Goal: Task Accomplishment & Management: Use online tool/utility

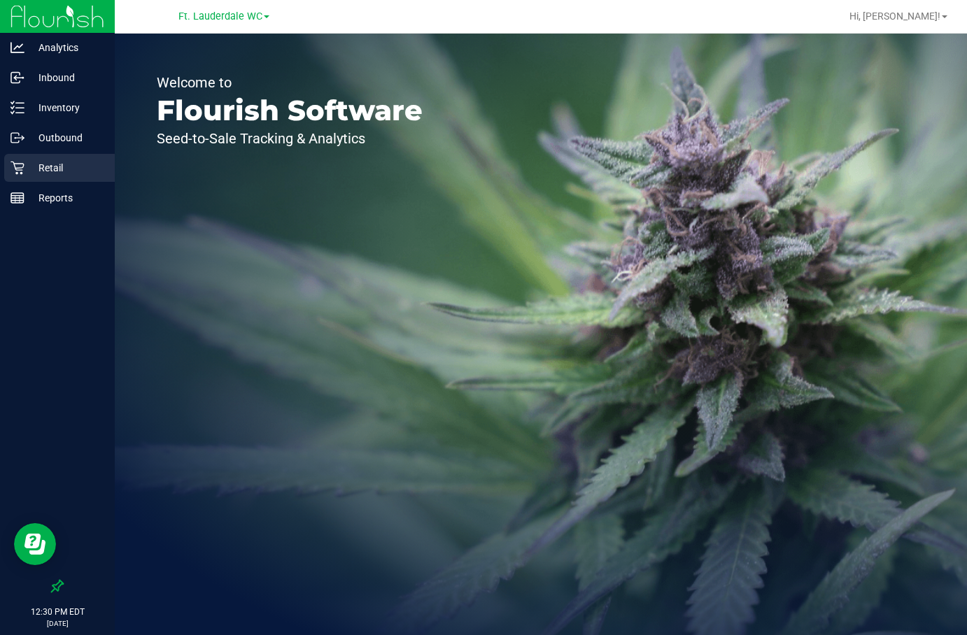
click at [73, 168] on p "Retail" at bounding box center [66, 167] width 84 height 17
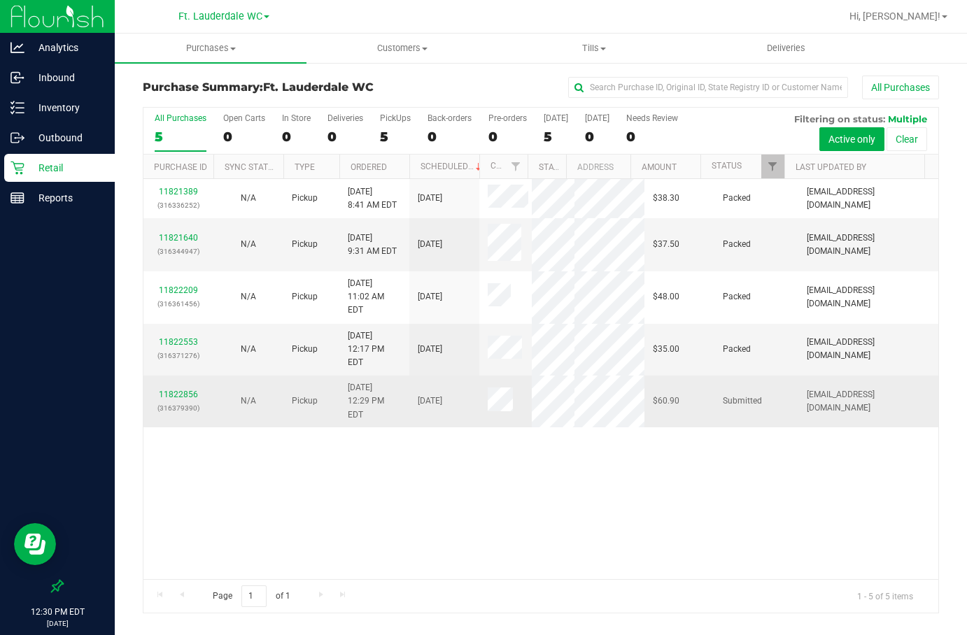
click at [169, 415] on p "(316379390)" at bounding box center [178, 408] width 53 height 13
click at [168, 399] on link "11822856" at bounding box center [178, 395] width 39 height 10
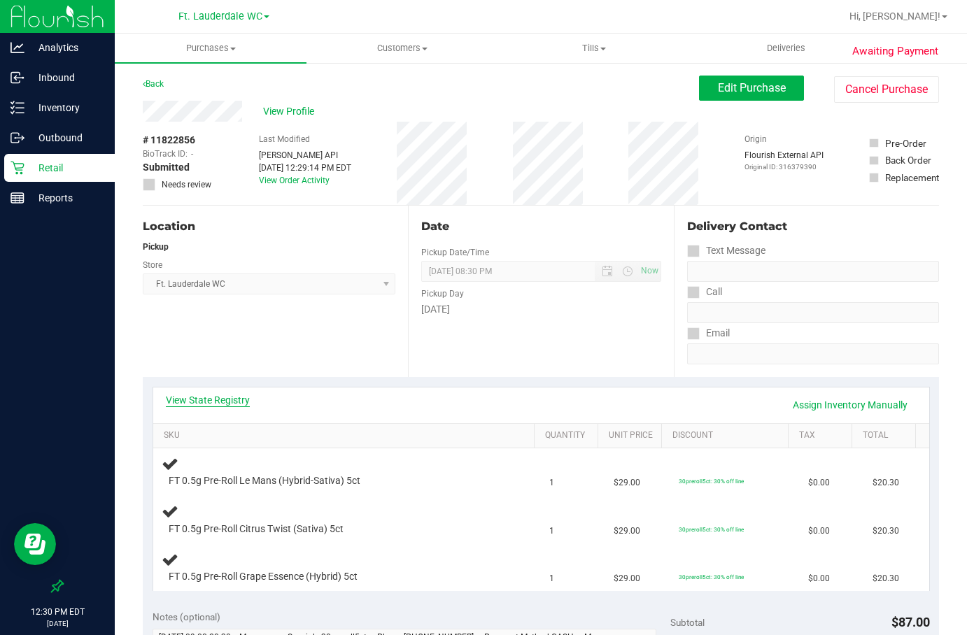
click at [221, 395] on link "View State Registry" at bounding box center [208, 400] width 84 height 14
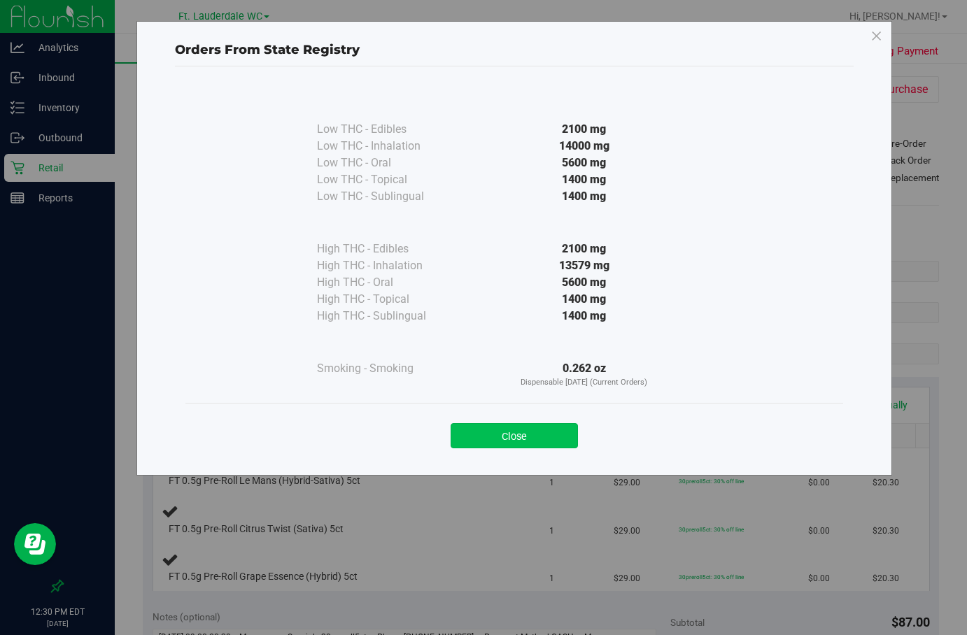
click at [527, 441] on button "Close" at bounding box center [513, 435] width 127 height 25
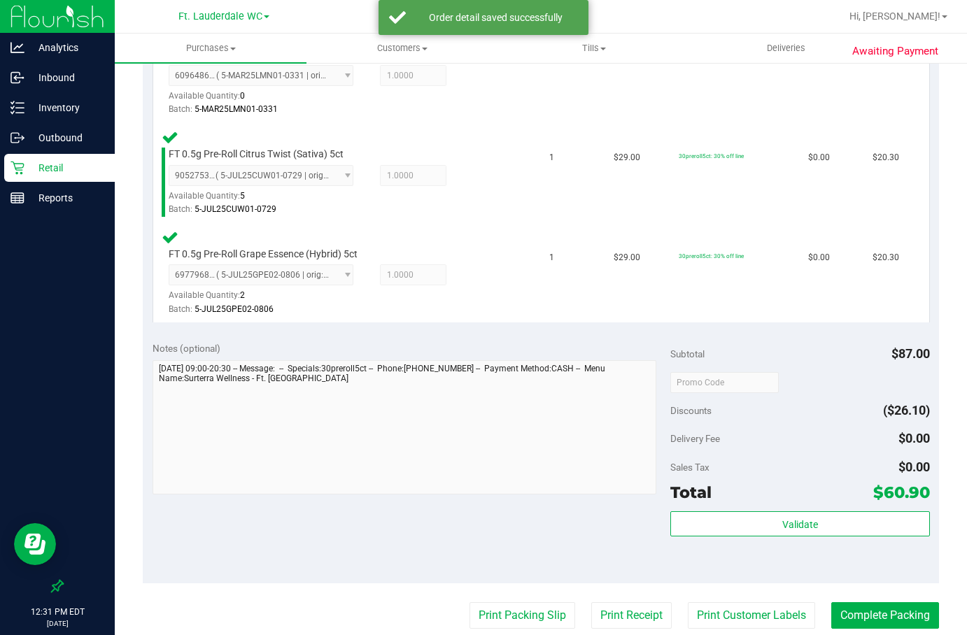
scroll to position [427, 0]
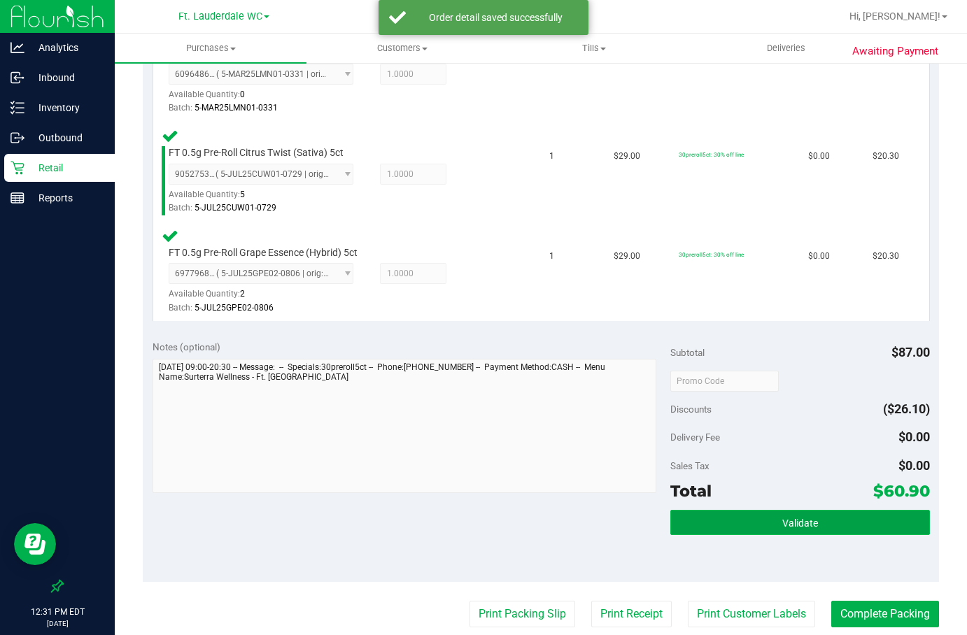
click at [744, 532] on button "Validate" at bounding box center [799, 522] width 259 height 25
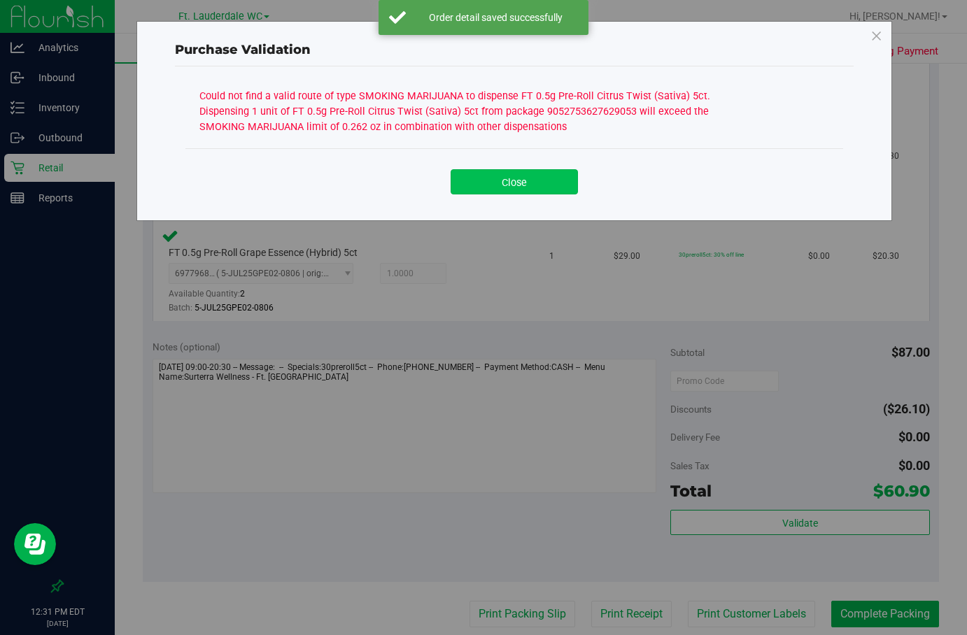
click at [523, 191] on button "Close" at bounding box center [513, 181] width 127 height 25
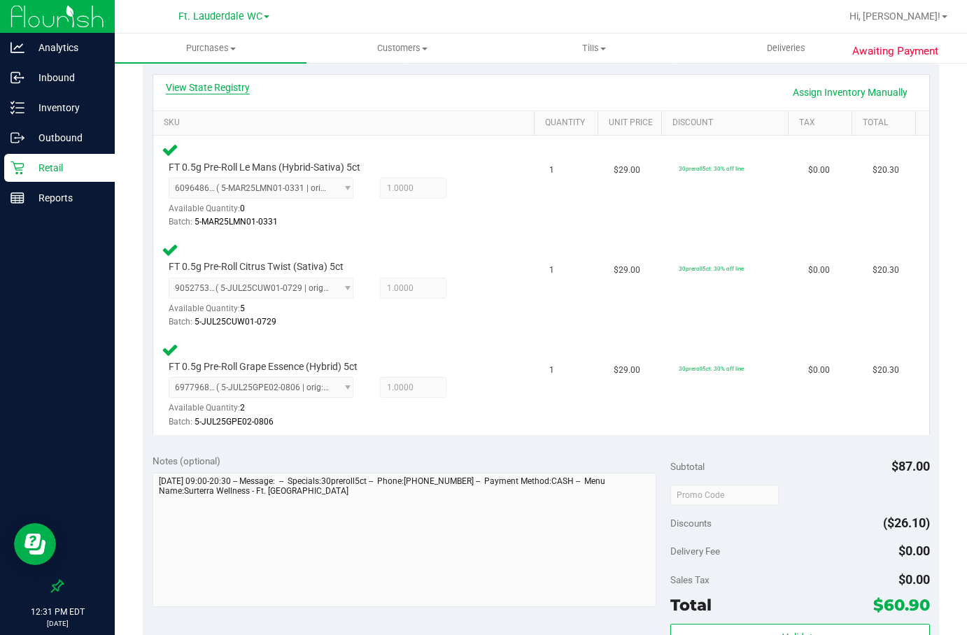
scroll to position [147, 0]
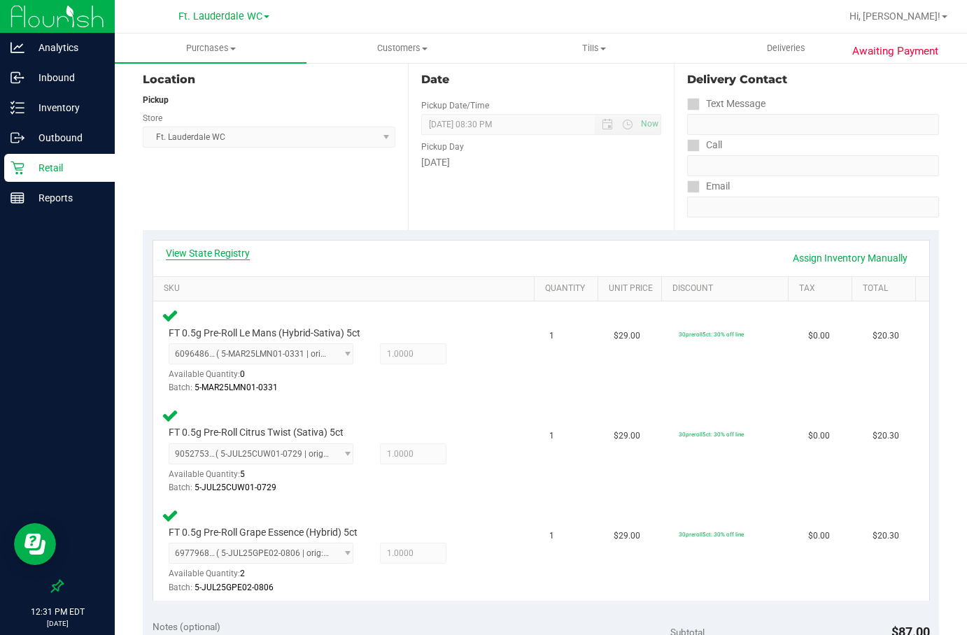
click at [222, 248] on link "View State Registry" at bounding box center [208, 253] width 84 height 14
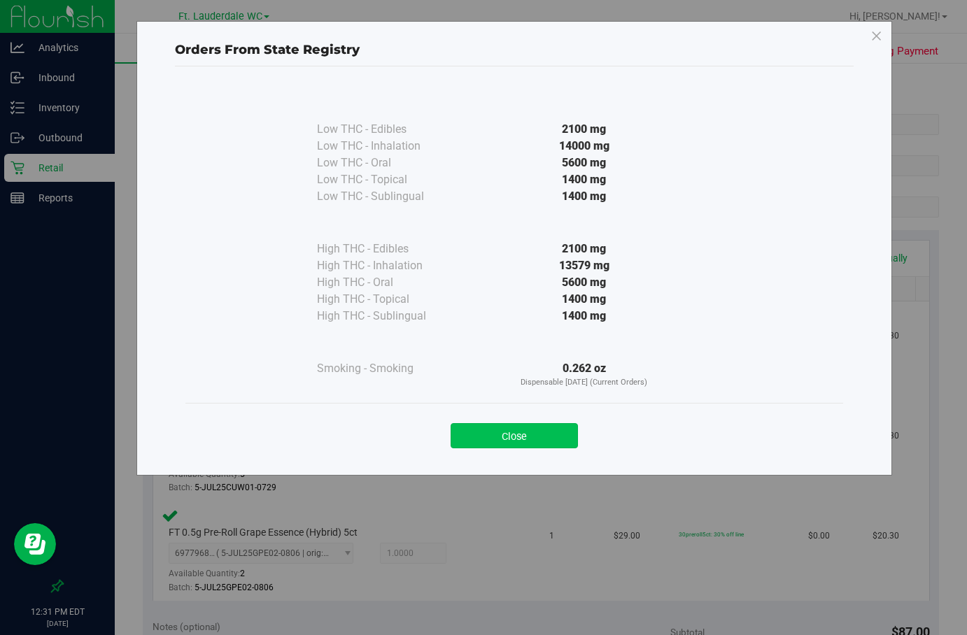
click at [542, 441] on button "Close" at bounding box center [513, 435] width 127 height 25
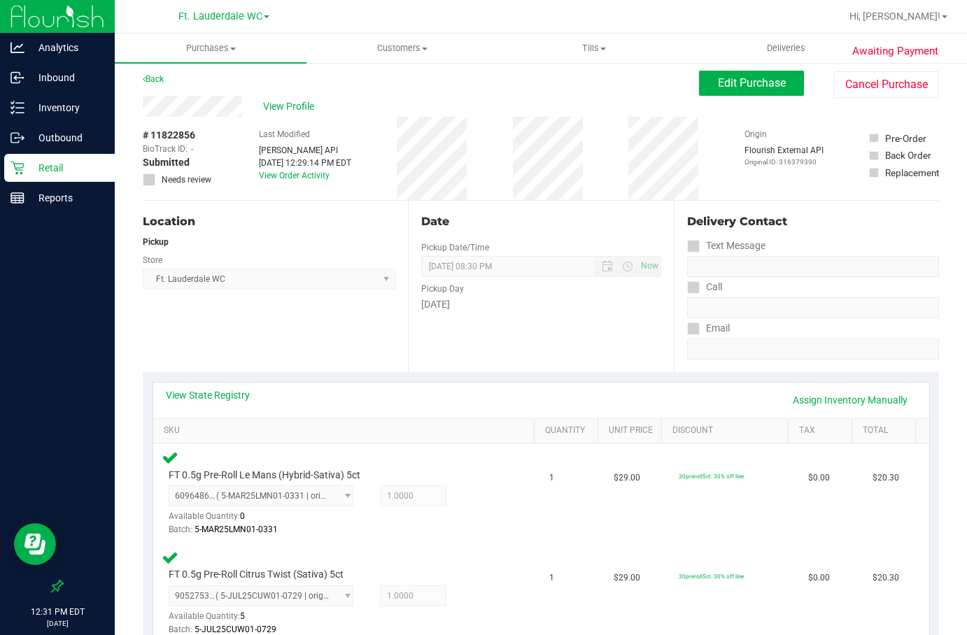
scroll to position [0, 0]
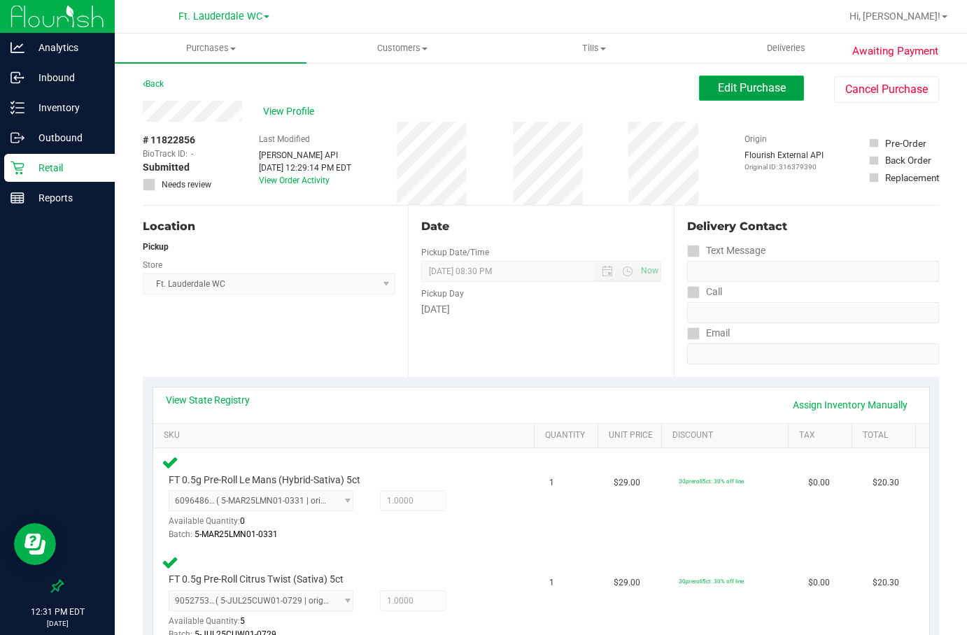
click at [765, 87] on span "Edit Purchase" at bounding box center [752, 87] width 68 height 13
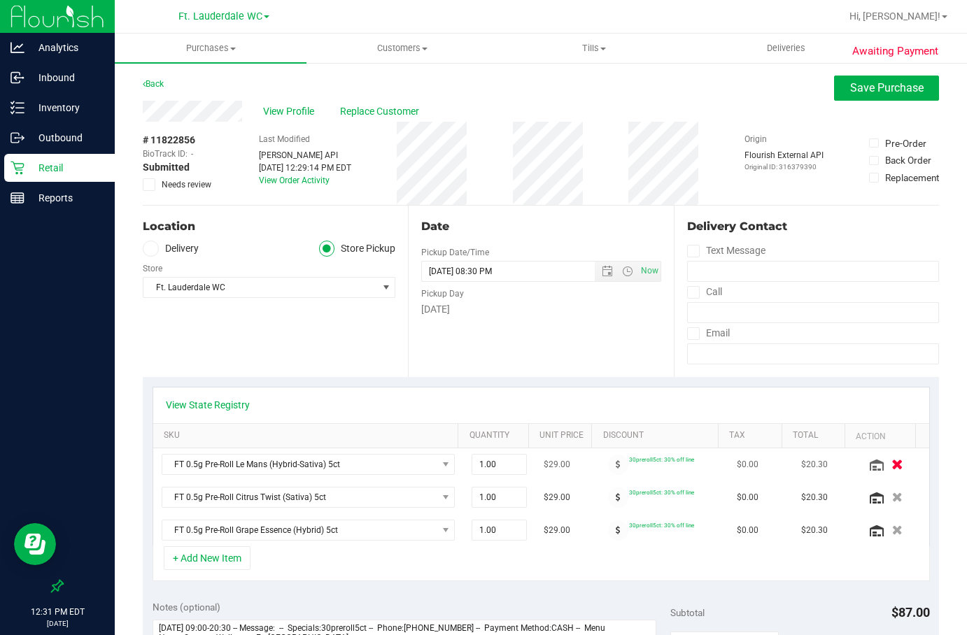
click at [891, 469] on icon "button" at bounding box center [897, 465] width 12 height 10
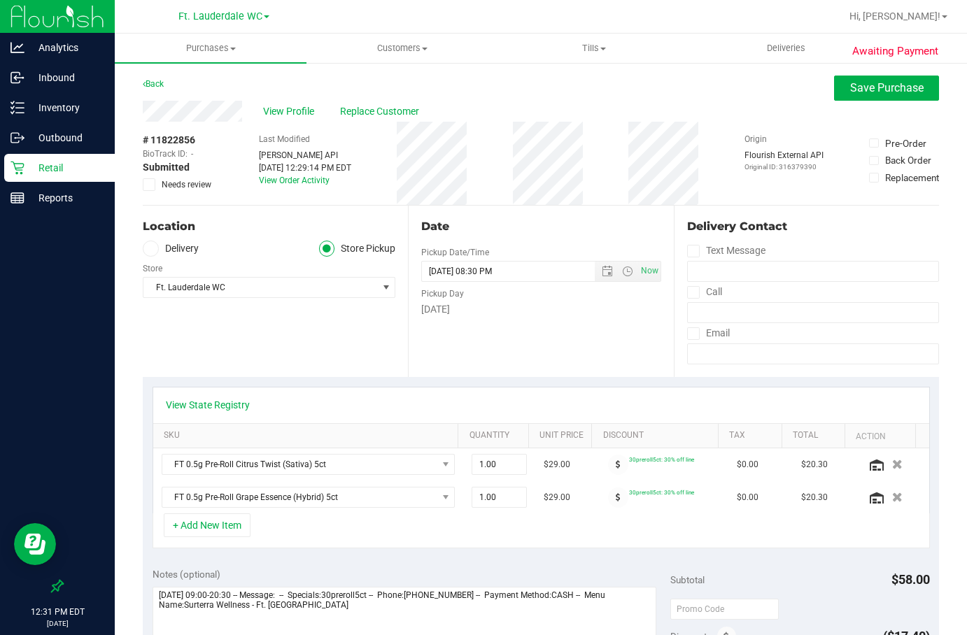
click at [171, 189] on span "Needs review" at bounding box center [187, 184] width 50 height 13
click at [0, 0] on input "Needs review" at bounding box center [0, 0] width 0 height 0
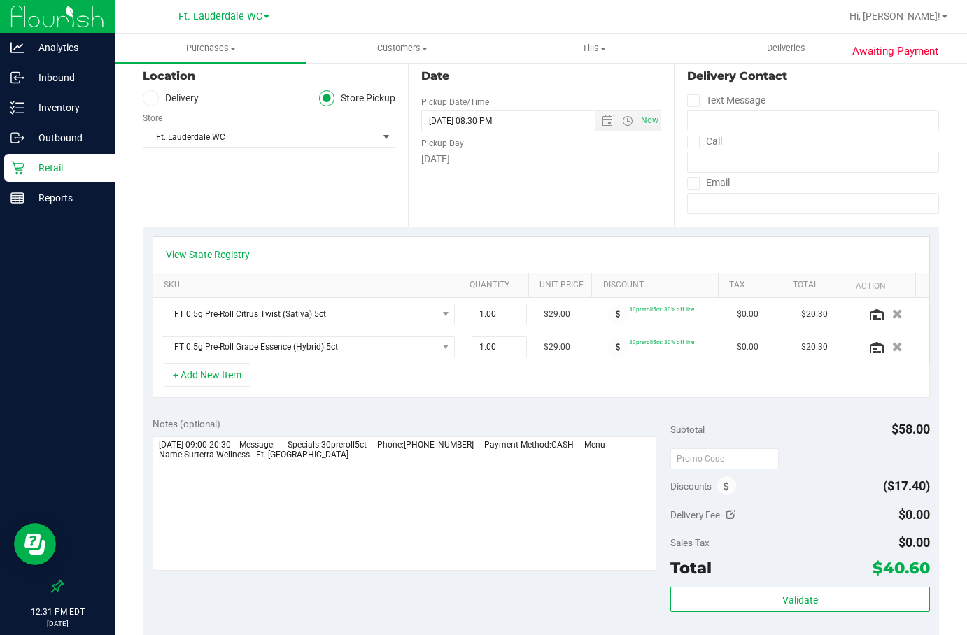
scroll to position [350, 0]
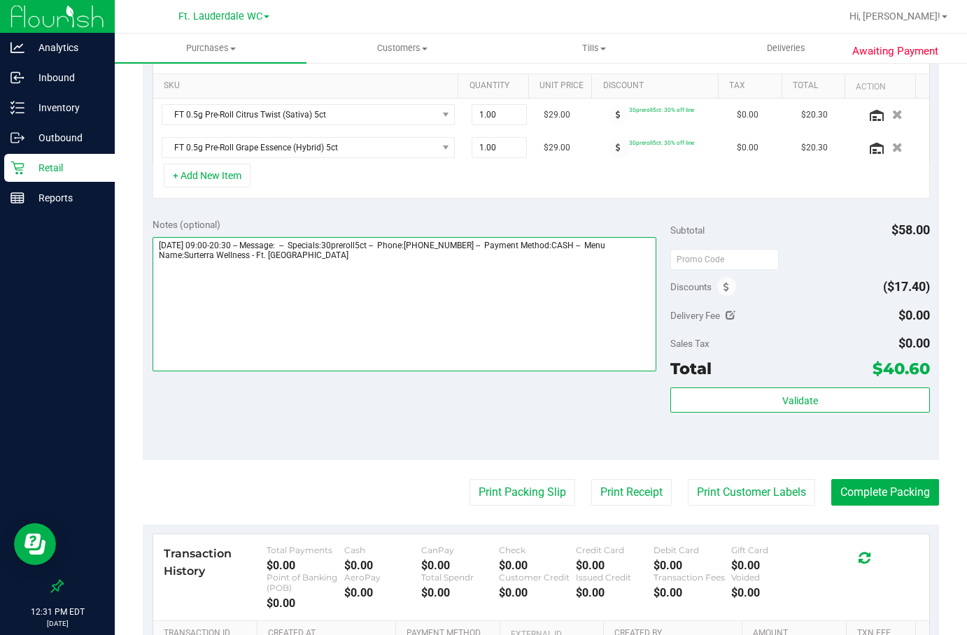
click at [587, 346] on textarea at bounding box center [404, 304] width 504 height 134
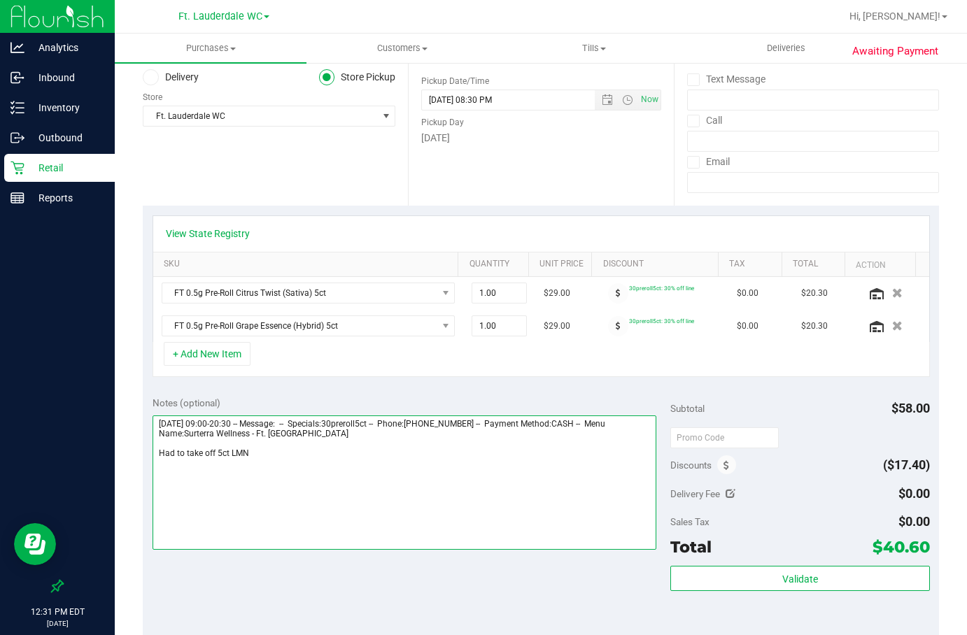
scroll to position [0, 0]
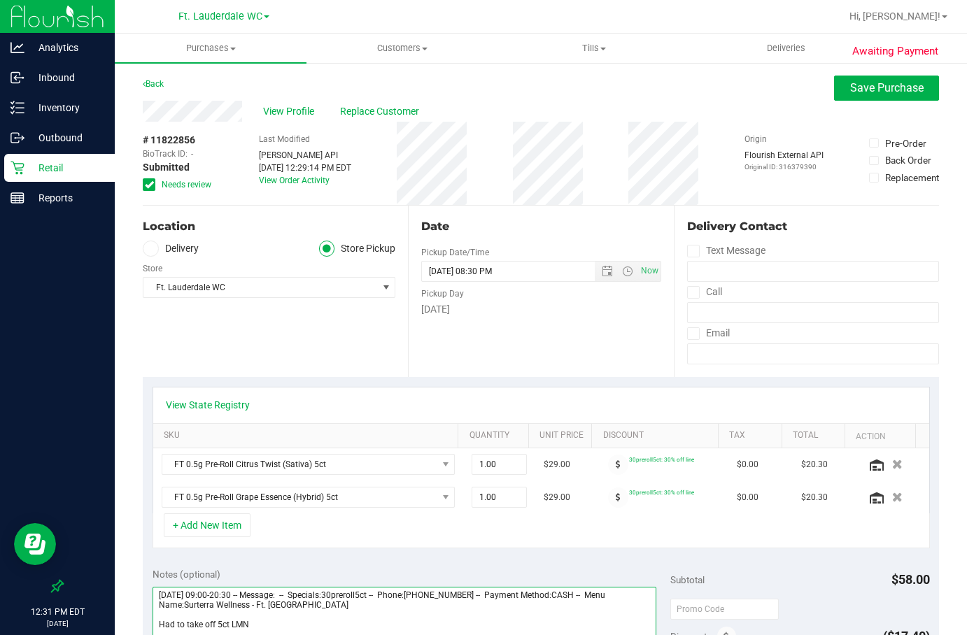
type textarea "[DATE] 09:00-20:30 -- Message: -- Specials:30preroll5ct -- Phone:[PHONE_NUMBER]…"
click at [862, 92] on span "Save Purchase" at bounding box center [886, 87] width 73 height 13
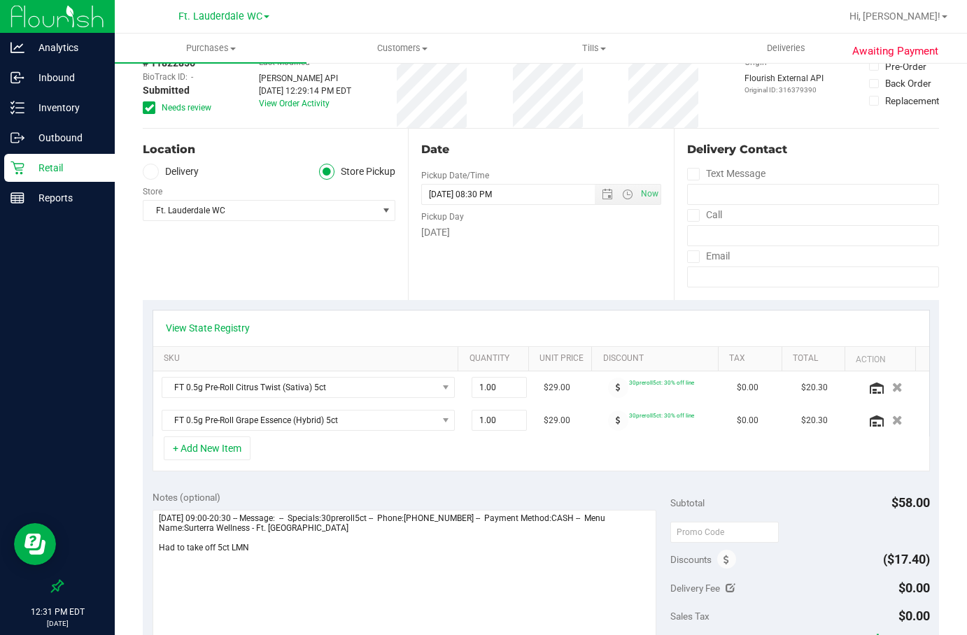
scroll to position [76, 0]
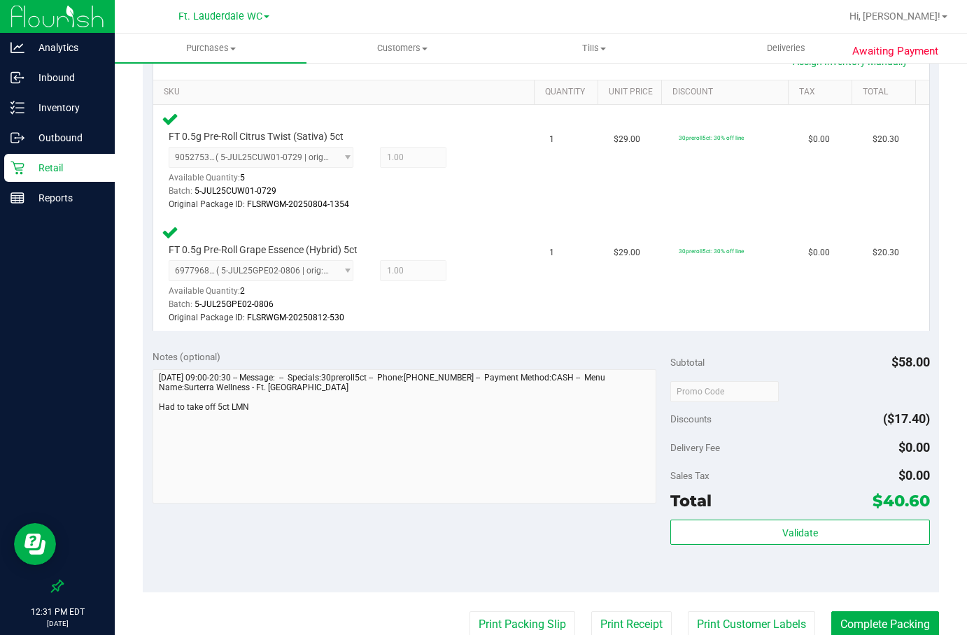
scroll to position [516, 0]
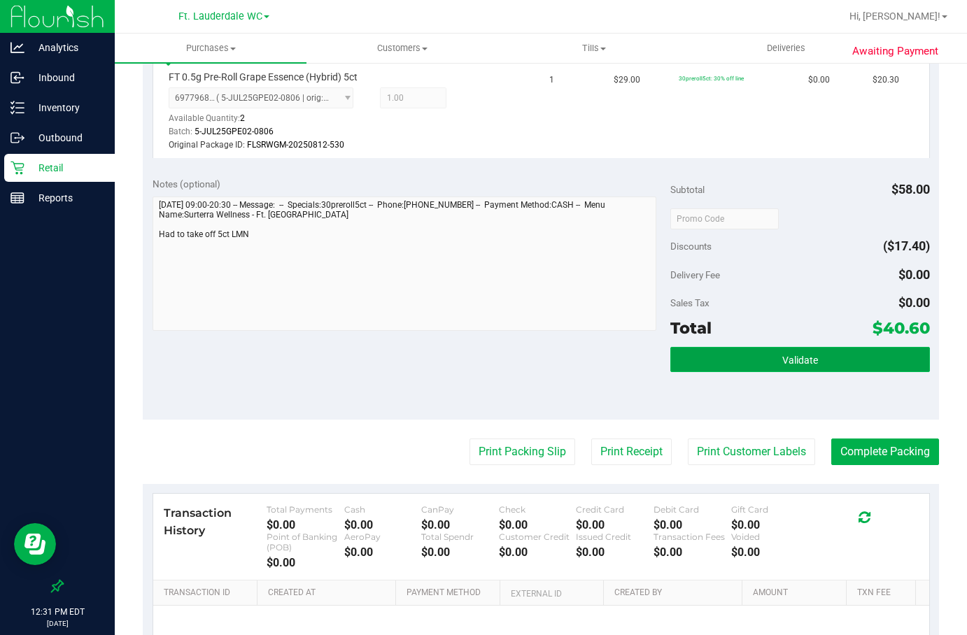
click at [816, 371] on button "Validate" at bounding box center [799, 359] width 259 height 25
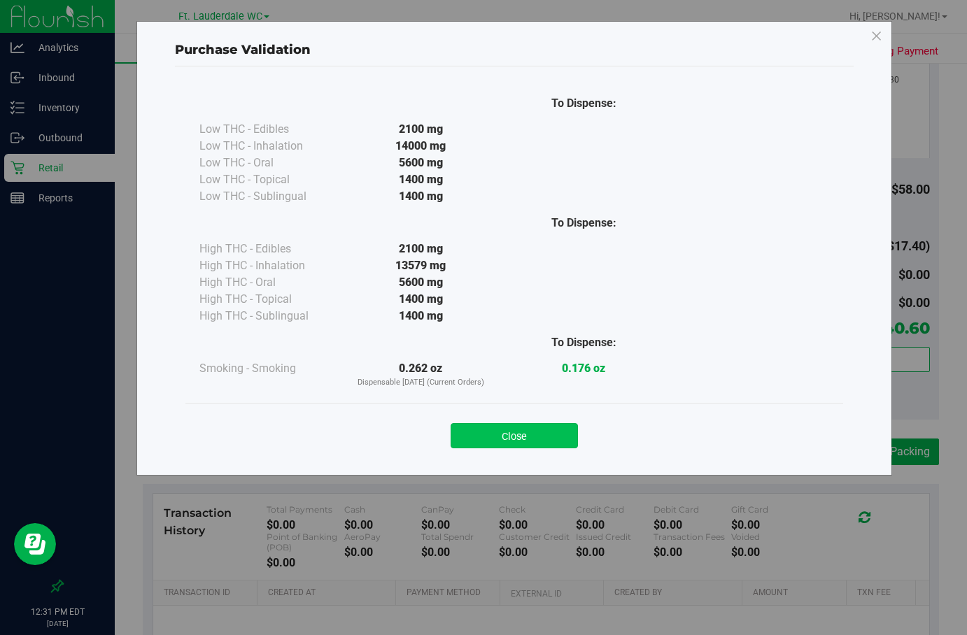
click at [533, 425] on button "Close" at bounding box center [513, 435] width 127 height 25
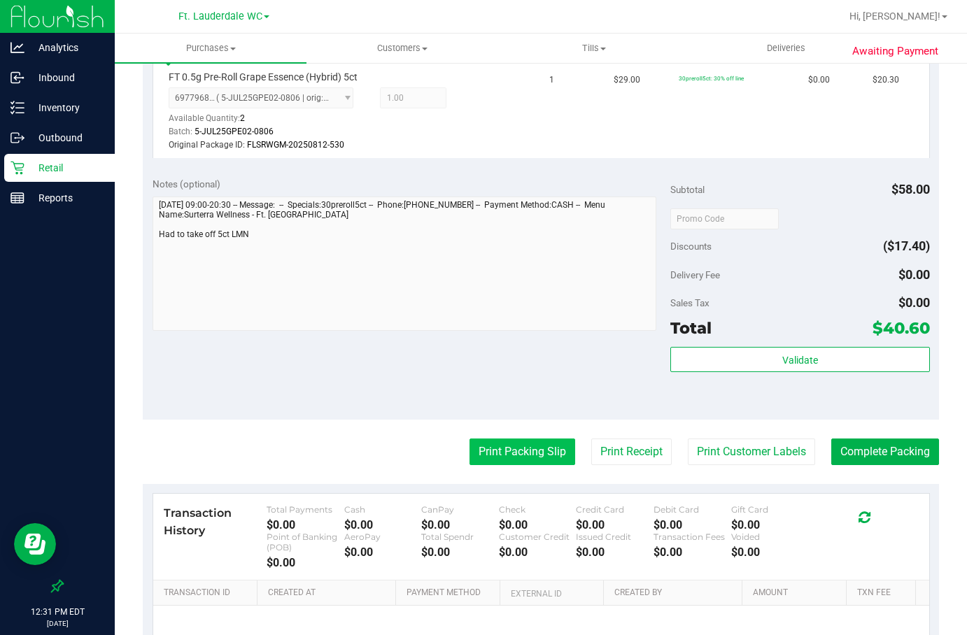
click at [529, 446] on button "Print Packing Slip" at bounding box center [522, 452] width 106 height 27
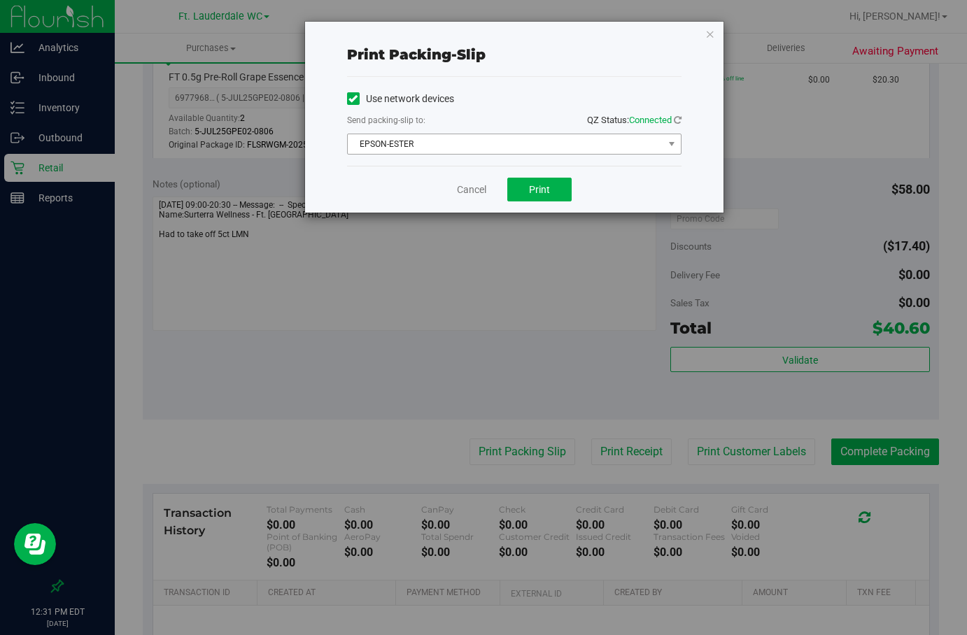
click at [464, 145] on span "EPSON-ESTER" at bounding box center [505, 144] width 315 height 20
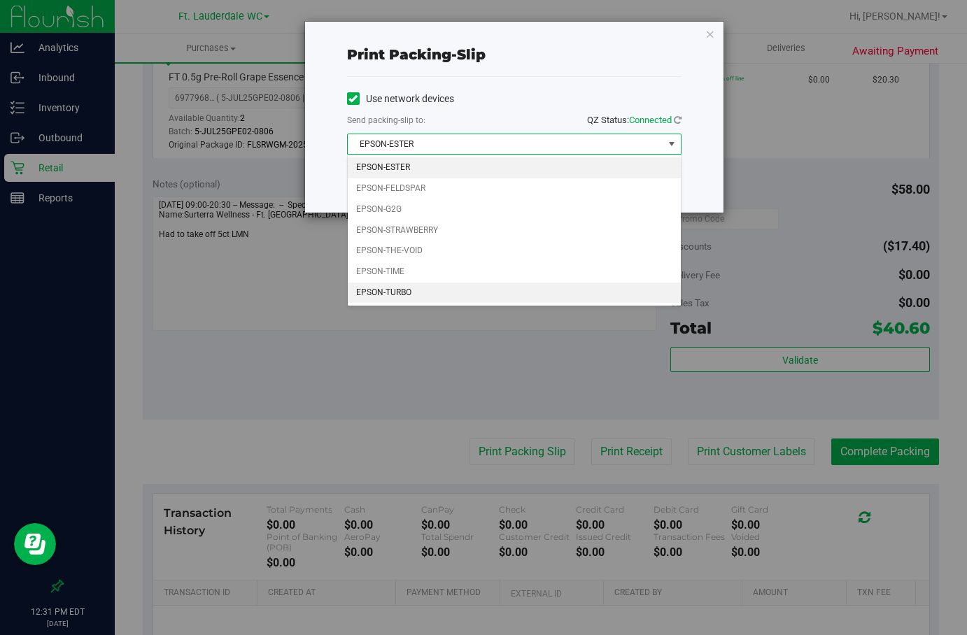
click at [415, 290] on li "EPSON-TURBO" at bounding box center [514, 293] width 333 height 21
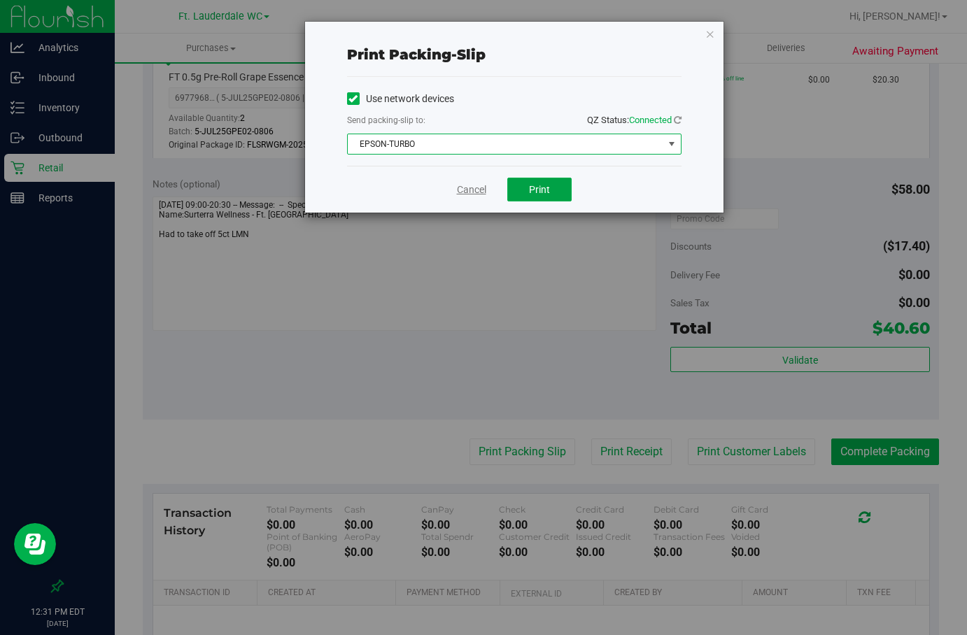
click at [548, 187] on span "Print" at bounding box center [539, 189] width 21 height 11
click at [473, 192] on link "Cancel" at bounding box center [471, 190] width 29 height 15
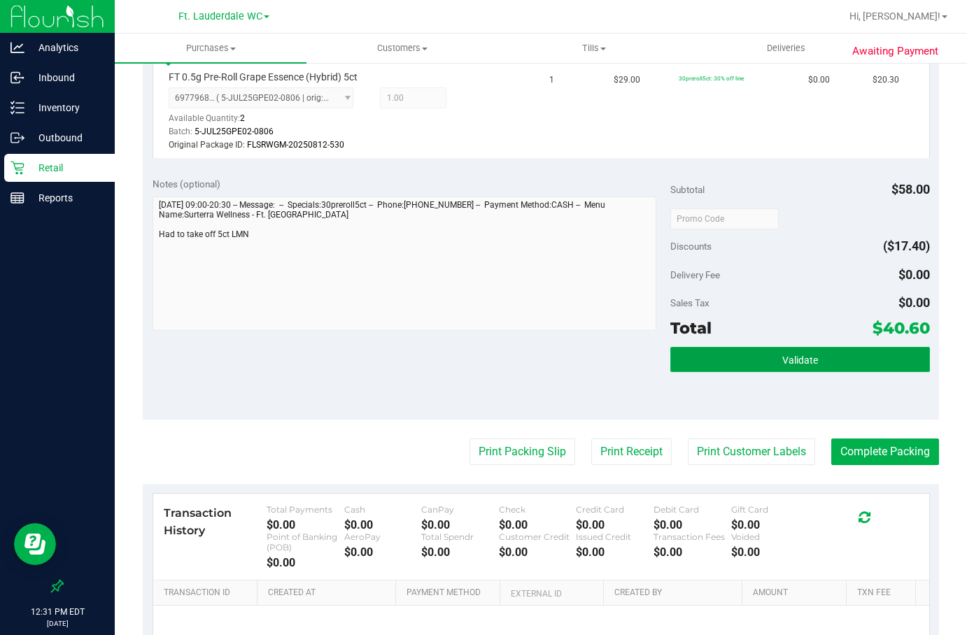
click at [712, 348] on button "Validate" at bounding box center [799, 359] width 259 height 25
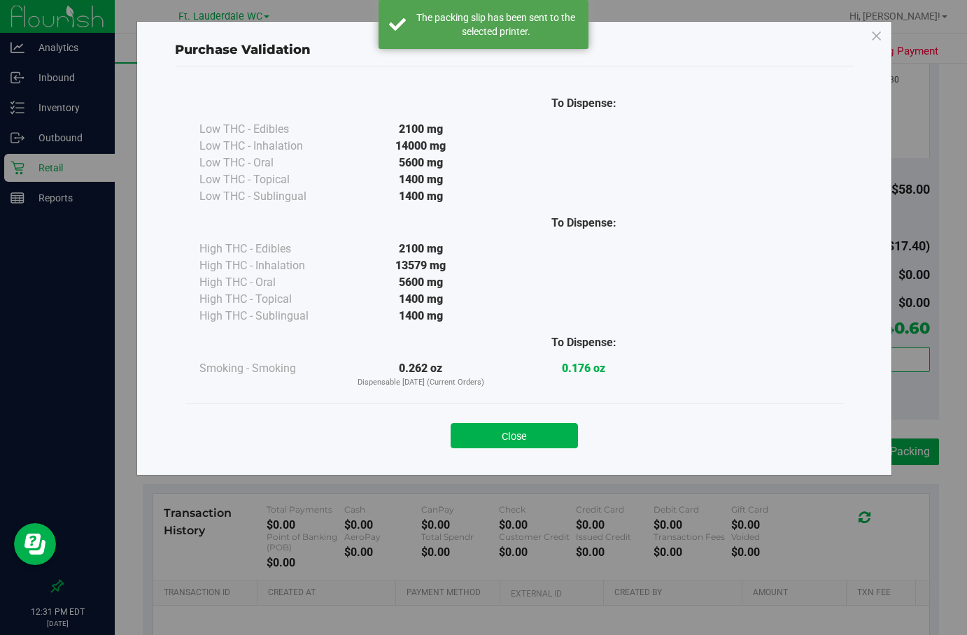
click at [737, 372] on div at bounding box center [746, 374] width 163 height 29
click at [542, 425] on button "Close" at bounding box center [513, 435] width 127 height 25
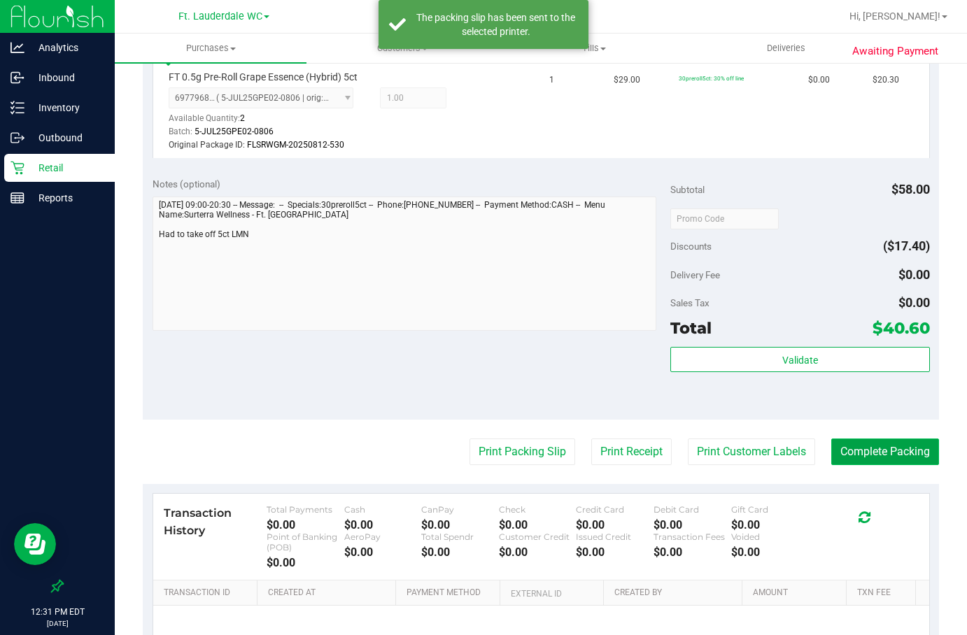
click at [872, 462] on button "Complete Packing" at bounding box center [885, 452] width 108 height 27
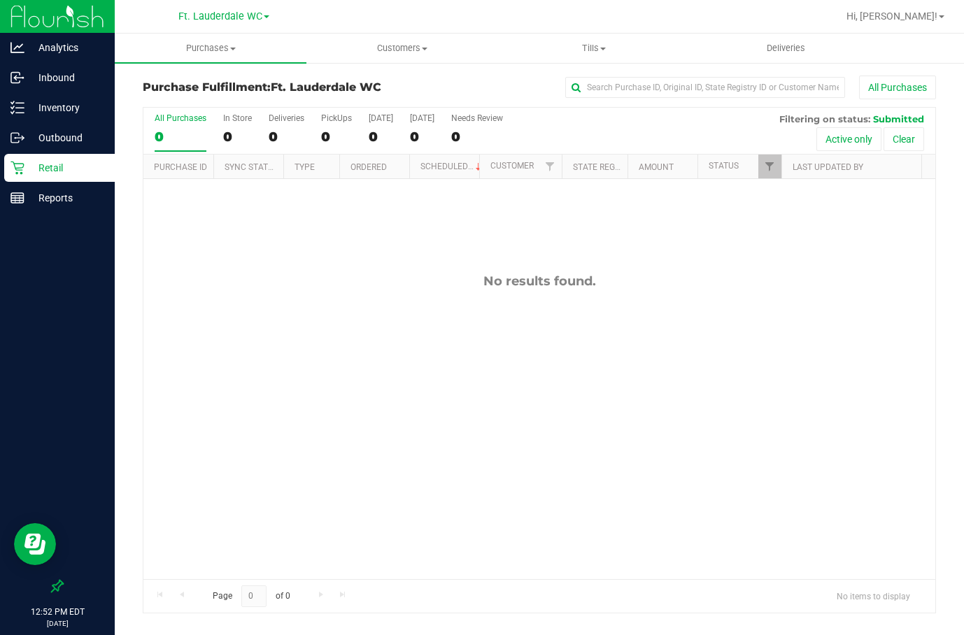
click at [164, 139] on div "0" at bounding box center [181, 137] width 52 height 16
click at [0, 0] on input "All Purchases 0" at bounding box center [0, 0] width 0 height 0
click at [159, 136] on div "0" at bounding box center [181, 137] width 52 height 16
click at [0, 0] on input "All Purchases 0" at bounding box center [0, 0] width 0 height 0
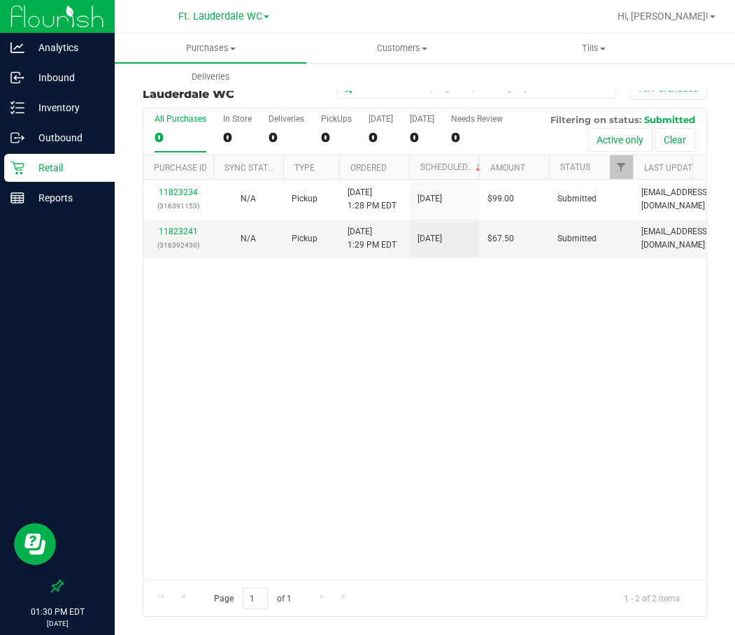
click at [373, 317] on div "11823234 (316391153) N/A Pickup [DATE] 1:28 PM EDT 8/21/2025 $99.00 Submitted […" at bounding box center [424, 380] width 563 height 400
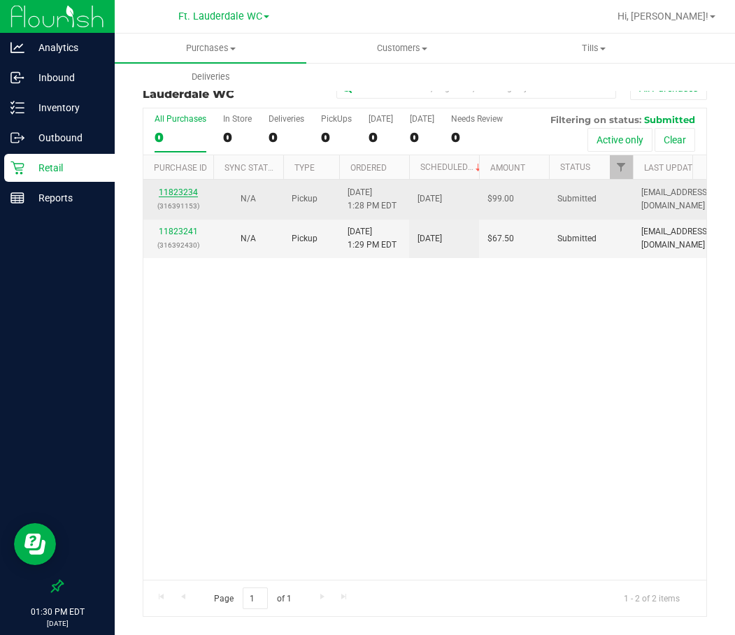
click at [192, 195] on link "11823234" at bounding box center [178, 192] width 39 height 10
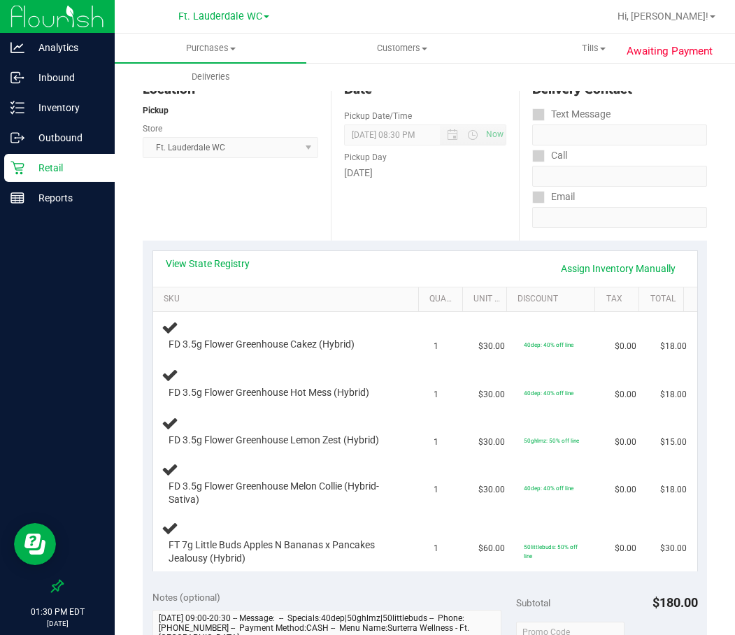
scroll to position [140, 0]
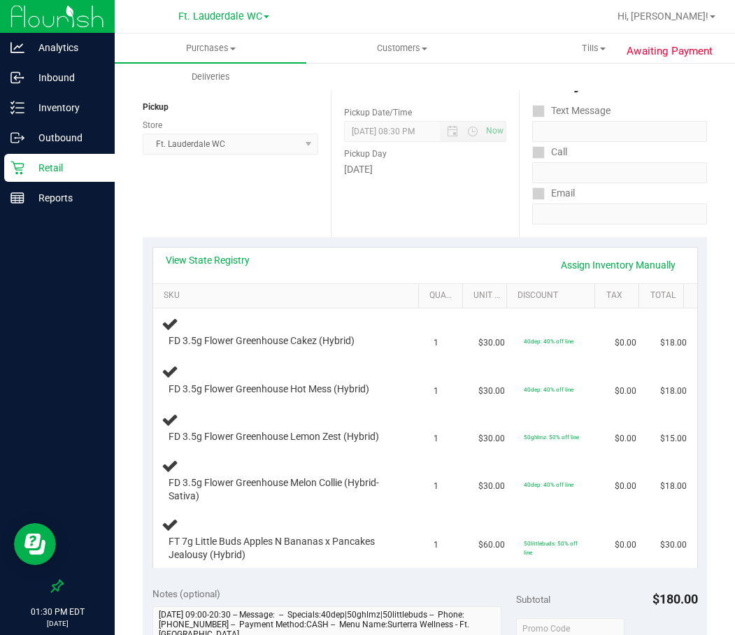
click at [257, 203] on div "Location Pickup Store Ft. Lauderdale WC Select Store [PERSON_NAME][GEOGRAPHIC_D…" at bounding box center [237, 151] width 188 height 171
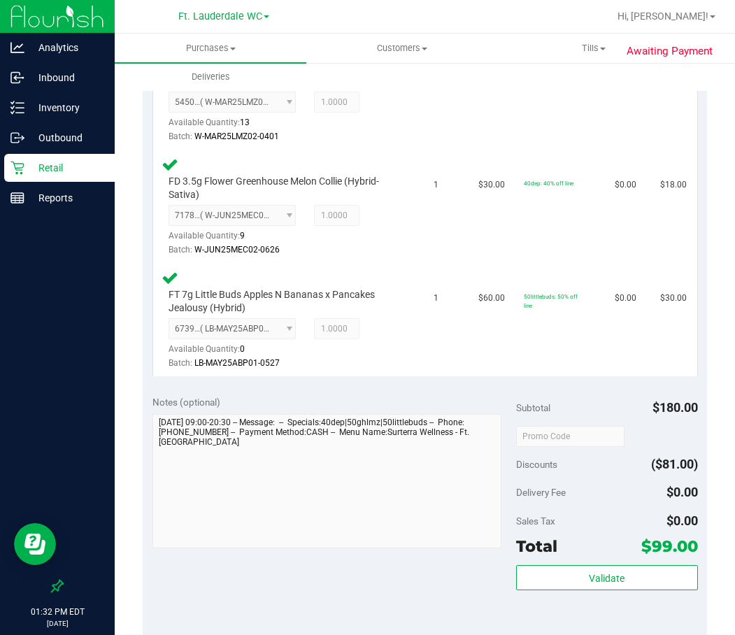
scroll to position [623, 0]
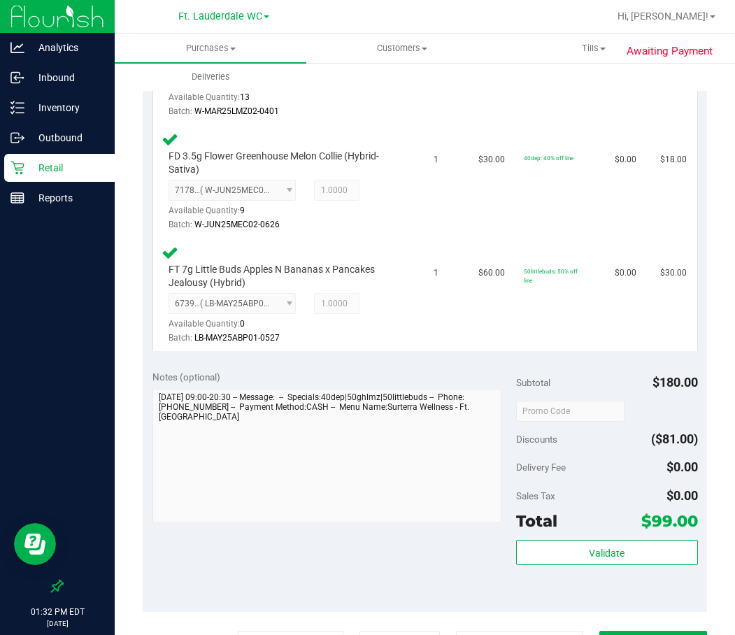
click at [644, 574] on div "Validate" at bounding box center [607, 571] width 182 height 63
click at [644, 567] on div "Validate" at bounding box center [607, 571] width 182 height 63
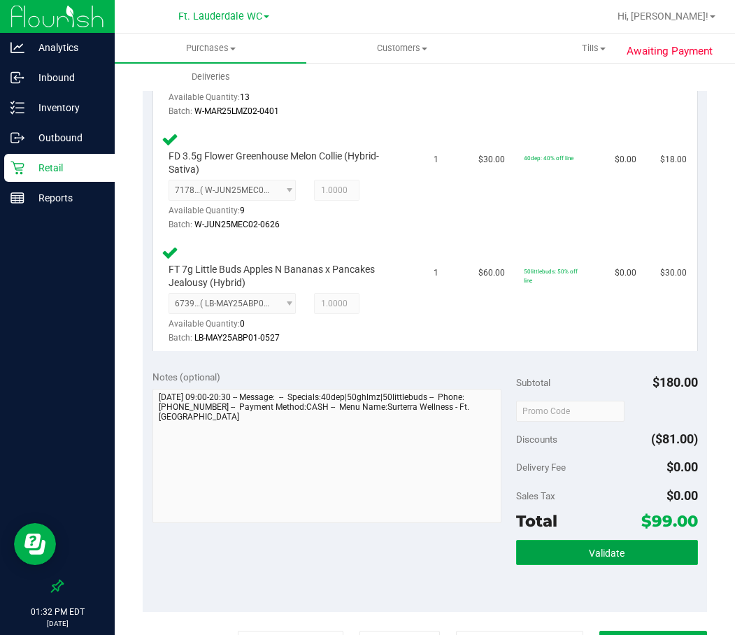
click at [647, 550] on button "Validate" at bounding box center [607, 552] width 182 height 25
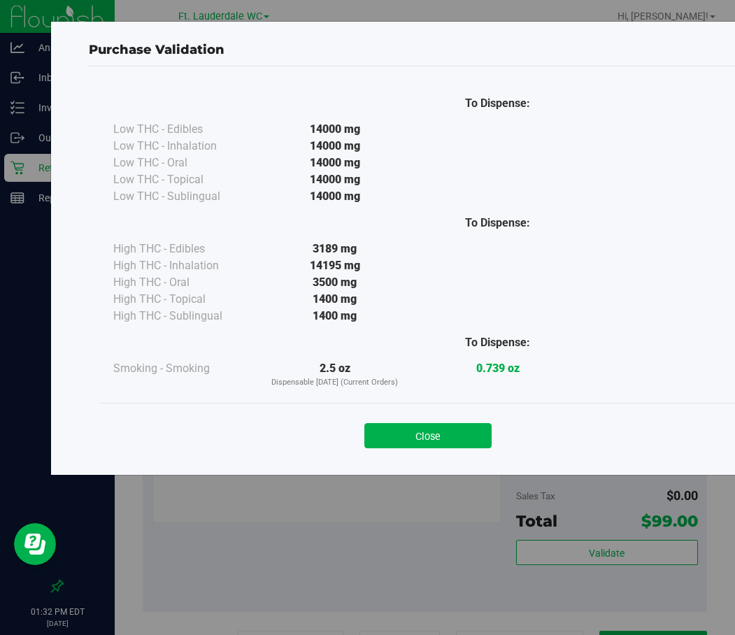
click at [468, 419] on div "Close" at bounding box center [428, 431] width 637 height 35
click at [463, 425] on button "Close" at bounding box center [427, 435] width 127 height 25
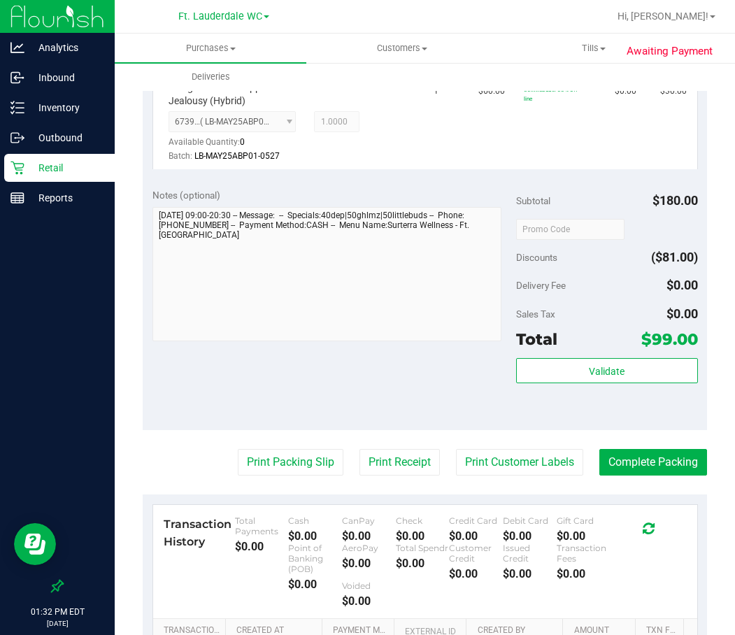
scroll to position [903, 0]
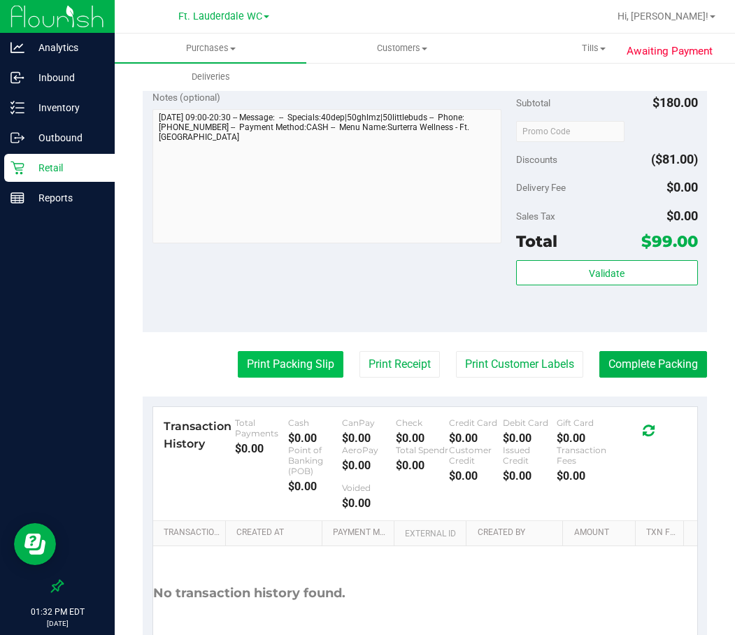
click at [287, 362] on button "Print Packing Slip" at bounding box center [291, 364] width 106 height 27
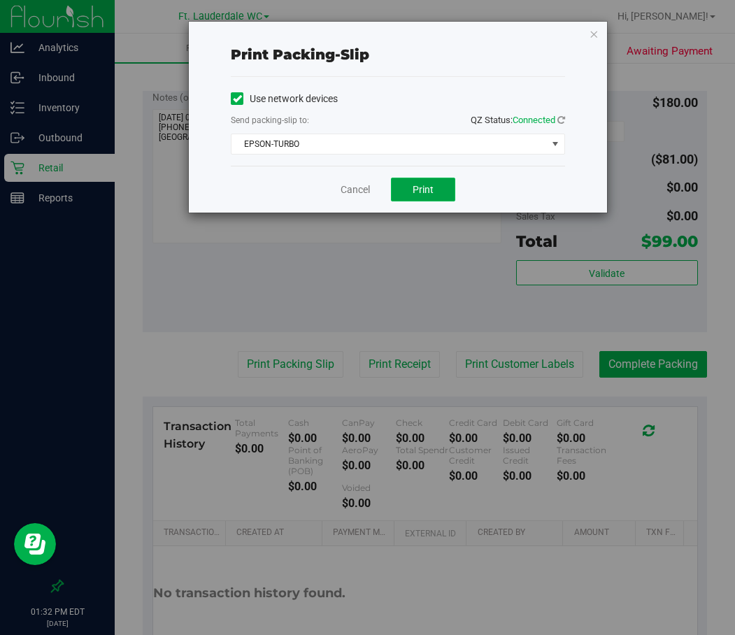
click at [419, 185] on span "Print" at bounding box center [423, 189] width 21 height 11
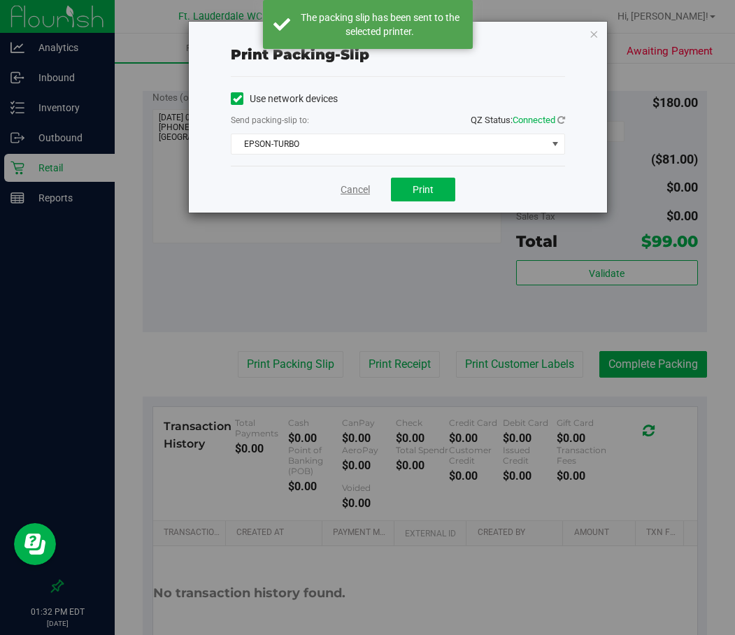
click at [339, 192] on div "Cancel Print" at bounding box center [398, 189] width 334 height 47
click at [350, 192] on link "Cancel" at bounding box center [355, 190] width 29 height 15
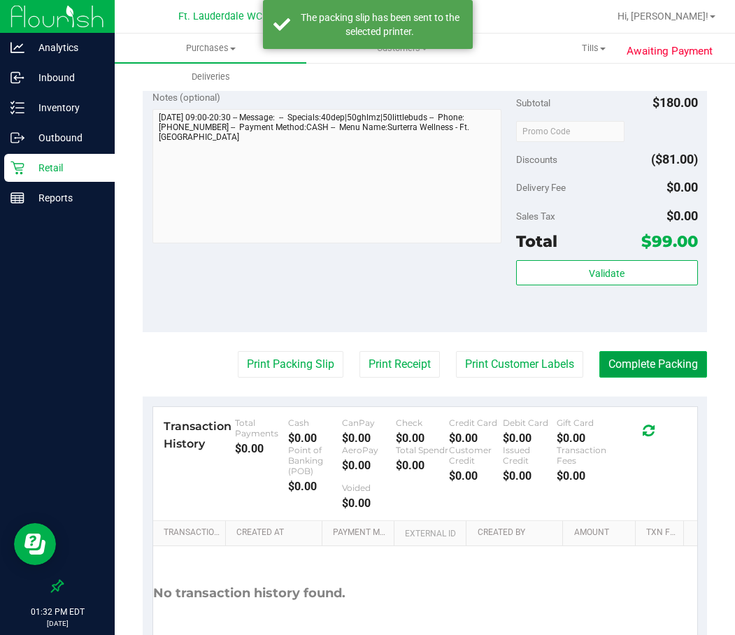
click at [631, 376] on button "Complete Packing" at bounding box center [653, 364] width 108 height 27
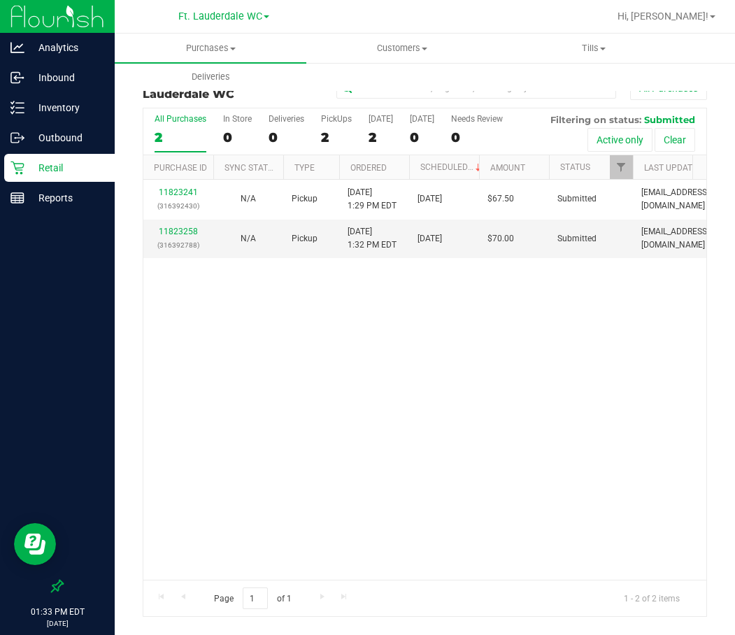
click at [75, 163] on p "Retail" at bounding box center [66, 167] width 84 height 17
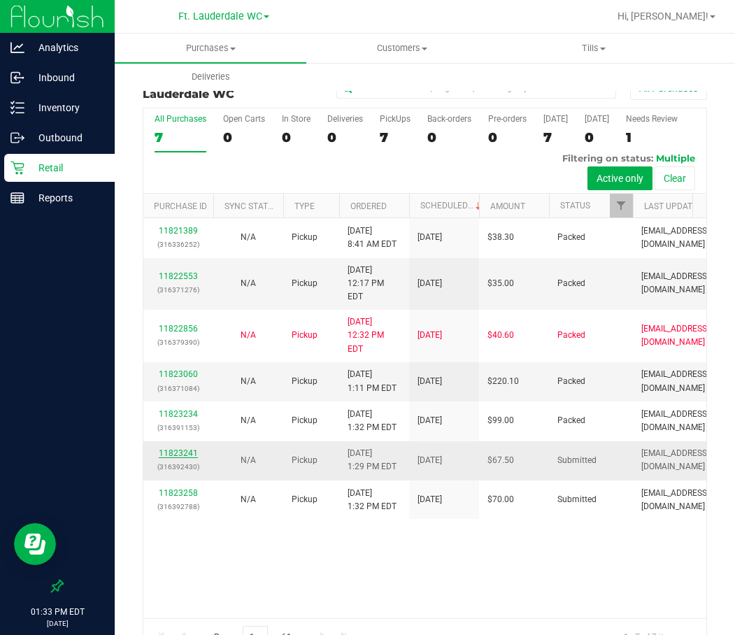
click at [183, 458] on link "11823241" at bounding box center [178, 453] width 39 height 10
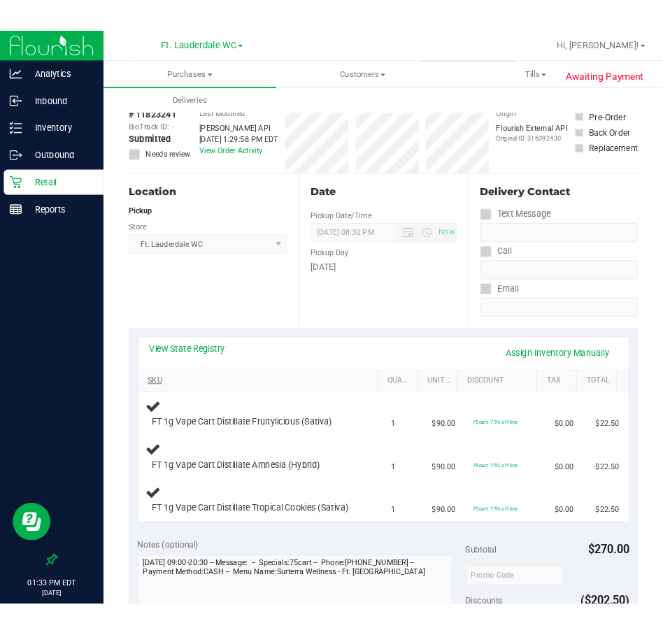
scroll to position [70, 0]
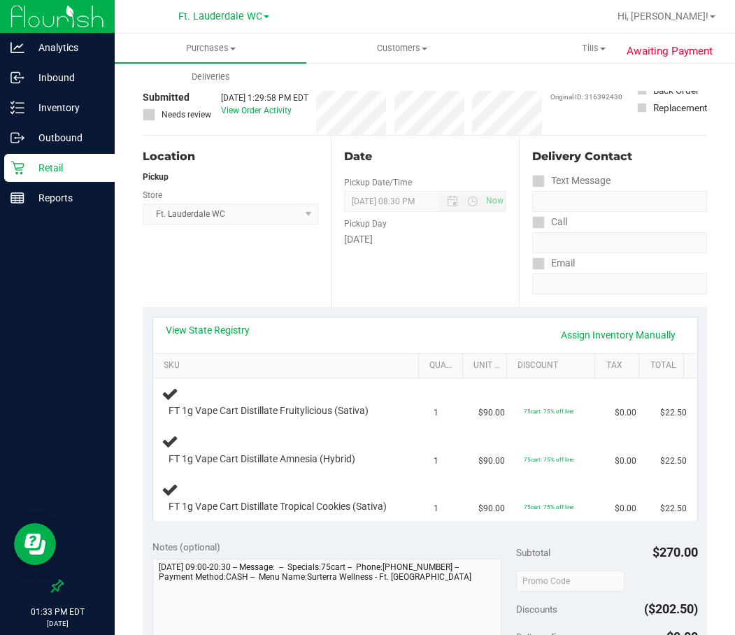
click at [312, 300] on div "Location Pickup Store Ft. Lauderdale WC Select Store [PERSON_NAME][GEOGRAPHIC_D…" at bounding box center [237, 221] width 188 height 171
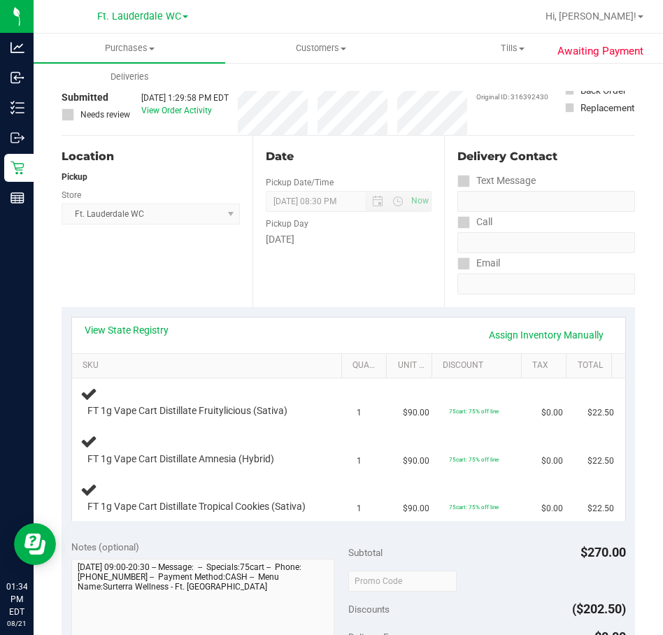
click at [327, 282] on div "Date Pickup Date/Time [DATE] Now [DATE] 08:30 PM Now Pickup Day [DATE]" at bounding box center [348, 221] width 191 height 171
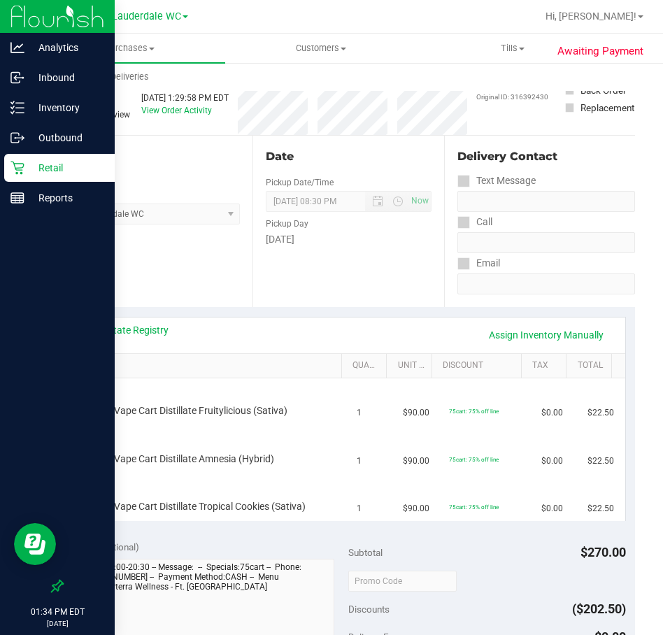
click at [20, 165] on icon at bounding box center [17, 168] width 14 height 14
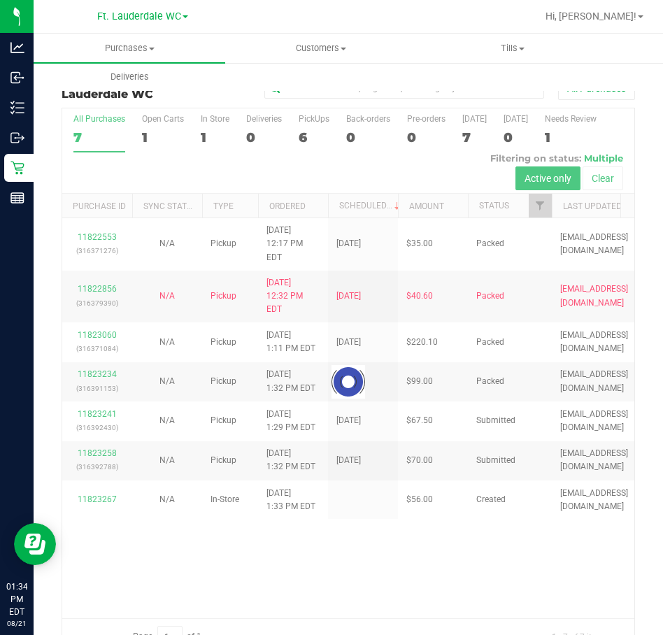
click at [164, 355] on div at bounding box center [348, 381] width 572 height 546
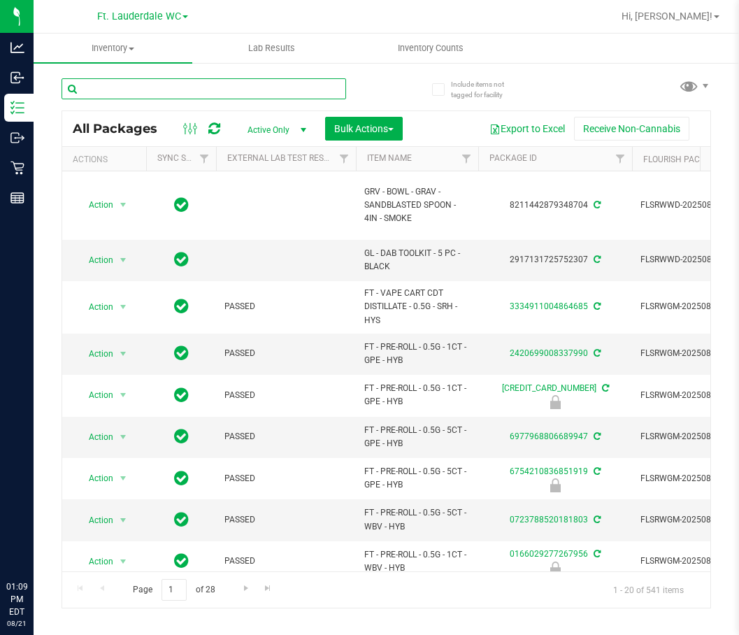
click at [113, 83] on input "text" at bounding box center [204, 88] width 285 height 21
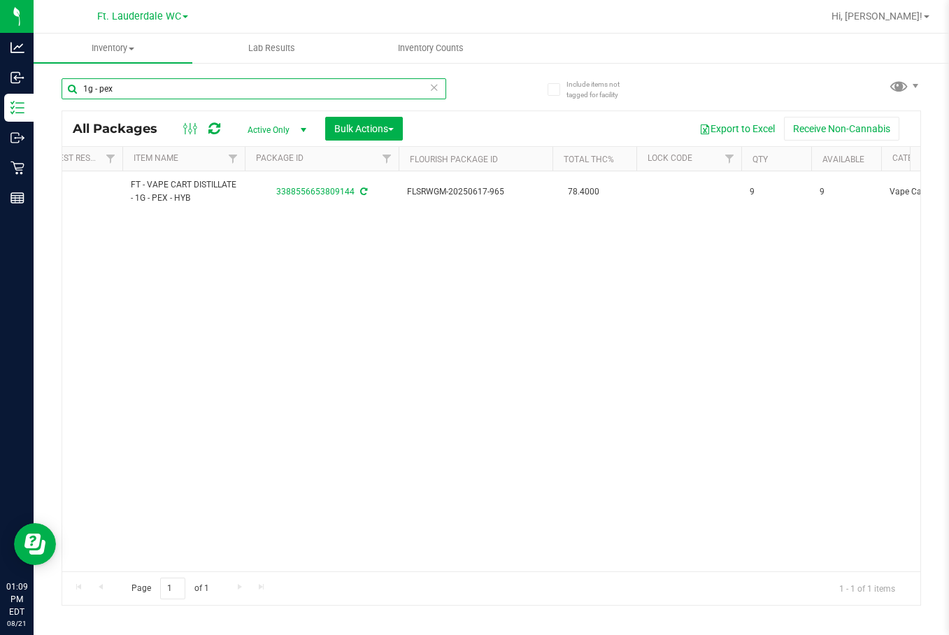
scroll to position [0, 236]
click at [165, 92] on input "1g - pex" at bounding box center [254, 88] width 385 height 21
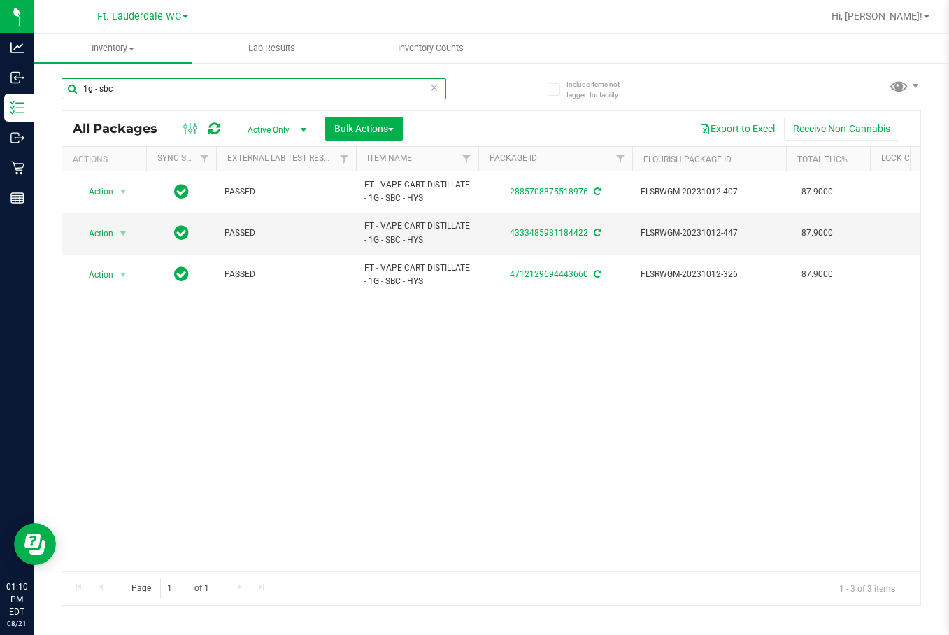
type input "1g - sbc"
click at [285, 511] on div "Action Action Edit attributes Global inventory Locate package Package audit log…" at bounding box center [491, 371] width 858 height 400
